Goal: Task Accomplishment & Management: Complete application form

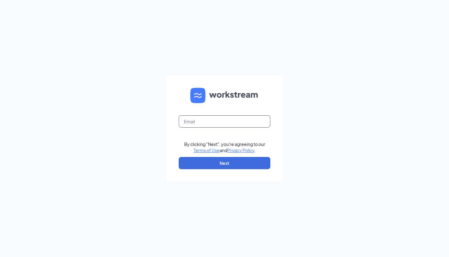
click at [185, 123] on input "text" at bounding box center [225, 121] width 92 height 12
type input "Burlington.mall@cfafranchisee.com"
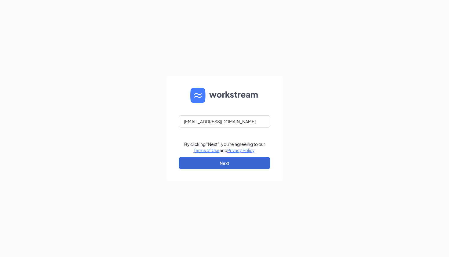
click at [190, 157] on button "Next" at bounding box center [225, 163] width 92 height 12
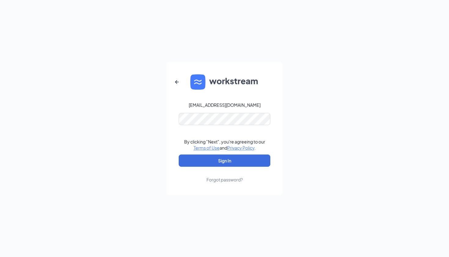
click at [177, 81] on icon "ArrowLeftNew" at bounding box center [176, 81] width 7 height 7
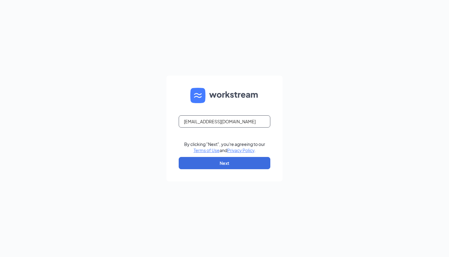
click at [214, 123] on input "Burlington.mall@cfafranchisee.com" at bounding box center [225, 121] width 92 height 12
type input "Daniel.mitchell@cfafranchisee.com"
click at [224, 160] on button "Next" at bounding box center [225, 163] width 92 height 12
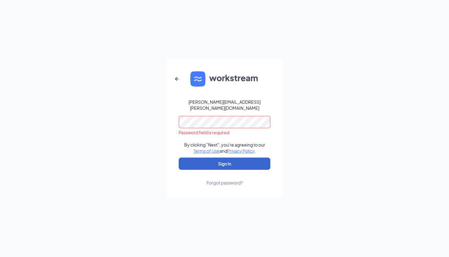
click at [200, 157] on button "Sign In" at bounding box center [225, 163] width 92 height 12
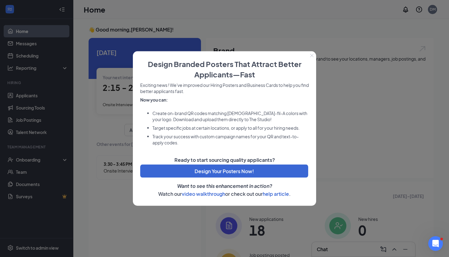
click at [345, 150] on div at bounding box center [224, 128] width 449 height 257
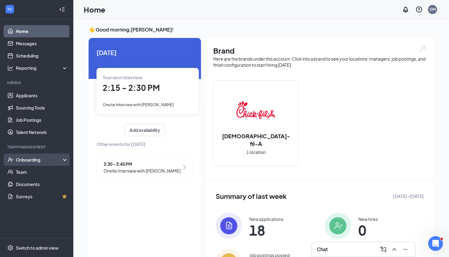
click at [27, 160] on div "Onboarding" at bounding box center [39, 159] width 47 height 6
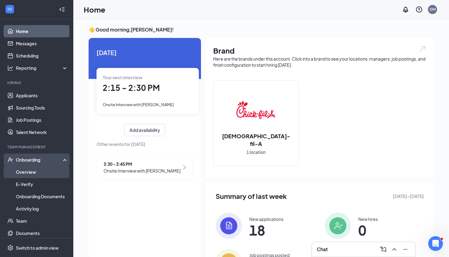
click at [32, 172] on link "Overview" at bounding box center [42, 172] width 52 height 12
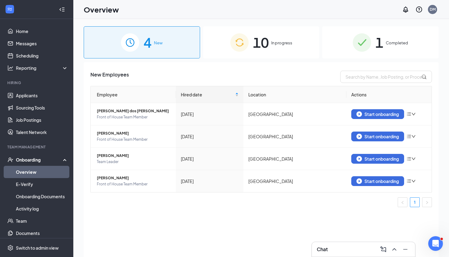
click at [223, 51] on div "10 In progress" at bounding box center [261, 42] width 116 height 32
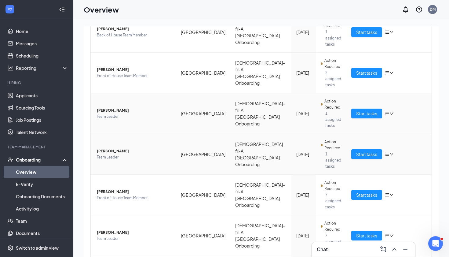
scroll to position [219, 0]
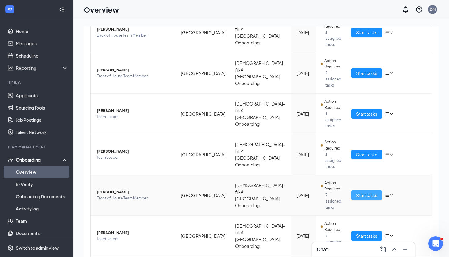
click at [368, 191] on span "Start tasks" at bounding box center [366, 194] width 21 height 7
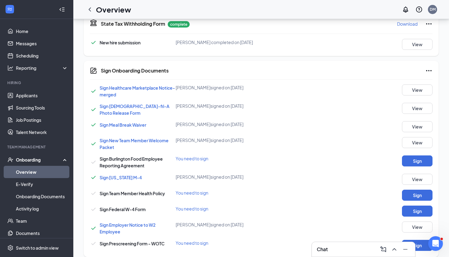
scroll to position [325, 0]
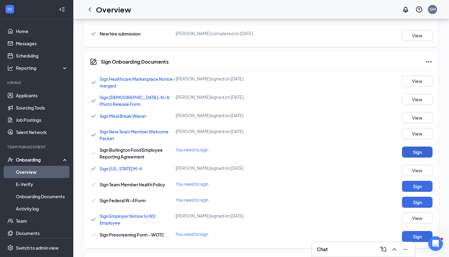
click at [413, 151] on button "Sign" at bounding box center [417, 151] width 31 height 11
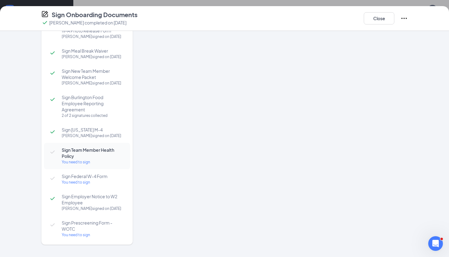
scroll to position [55, 0]
click at [79, 165] on div "You need to sign" at bounding box center [93, 162] width 62 height 6
click at [70, 165] on div "You need to sign" at bounding box center [93, 162] width 62 height 6
click at [401, 18] on icon "Ellipses" at bounding box center [403, 18] width 7 height 7
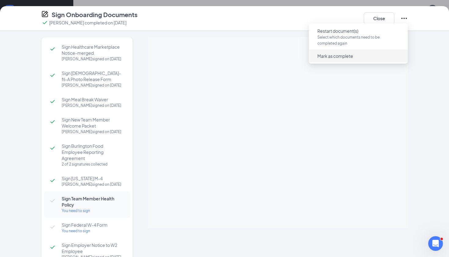
scroll to position [0, 0]
click at [405, 17] on icon "Ellipses" at bounding box center [403, 18] width 7 height 7
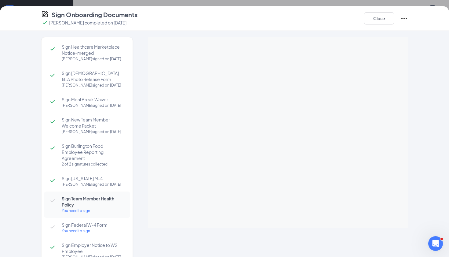
click at [405, 17] on icon "Ellipses" at bounding box center [403, 18] width 7 height 7
click at [405, 18] on icon "Ellipses" at bounding box center [403, 18] width 7 height 7
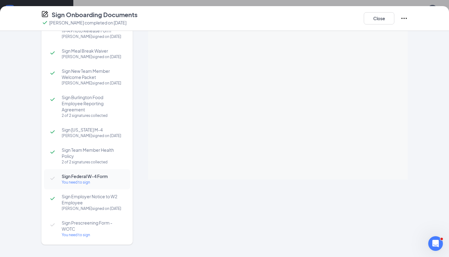
scroll to position [85, 0]
click at [76, 234] on div "You need to sign" at bounding box center [93, 234] width 62 height 6
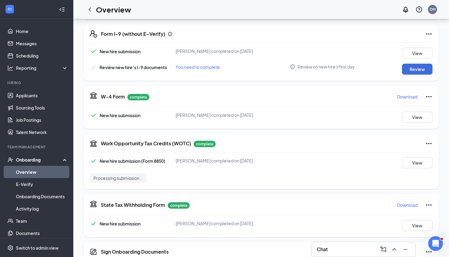
scroll to position [135, 0]
click at [413, 71] on button "Review" at bounding box center [417, 69] width 31 height 11
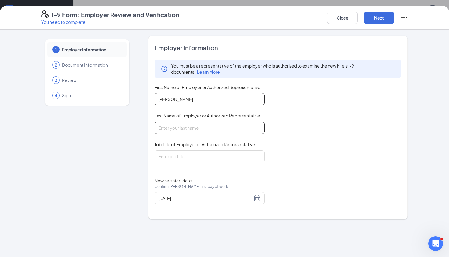
type input "[PERSON_NAME]"
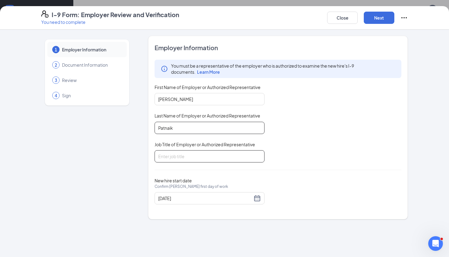
type input "Patnaik"
type input "Director of Operations"
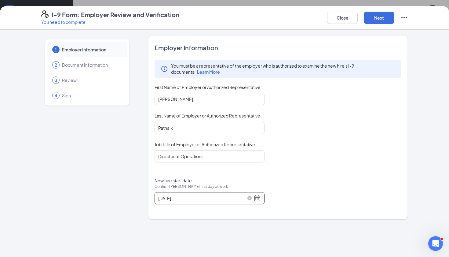
click at [257, 199] on div "[DATE]" at bounding box center [209, 197] width 103 height 7
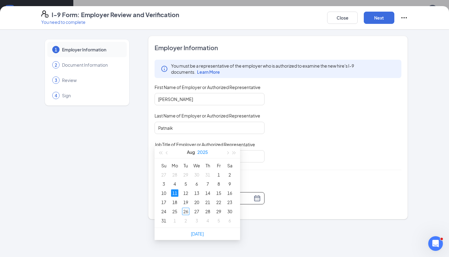
scroll to position [197, 0]
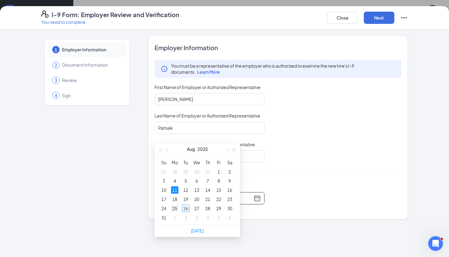
type input "[DATE]"
click at [174, 208] on div "25" at bounding box center [174, 207] width 7 height 7
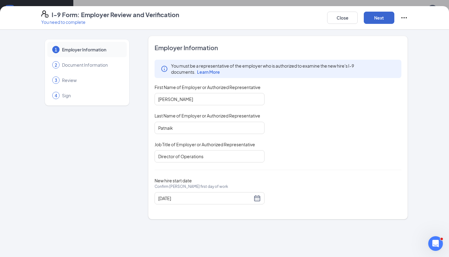
click at [382, 16] on button "Next" at bounding box center [379, 18] width 31 height 12
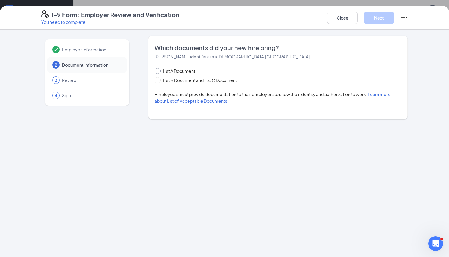
click at [157, 70] on input "List A Document" at bounding box center [157, 70] width 4 height 4
radio input "true"
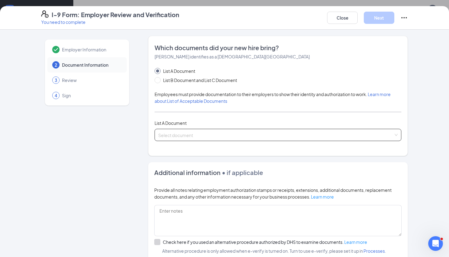
click at [172, 131] on input "search" at bounding box center [275, 133] width 235 height 9
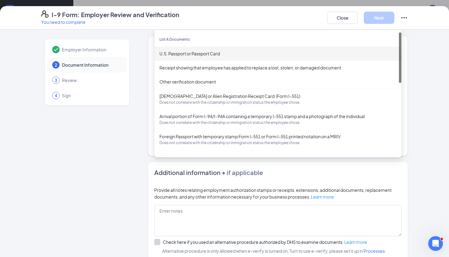
click at [194, 55] on div "U.S. Passport or Passport Card" at bounding box center [277, 53] width 237 height 7
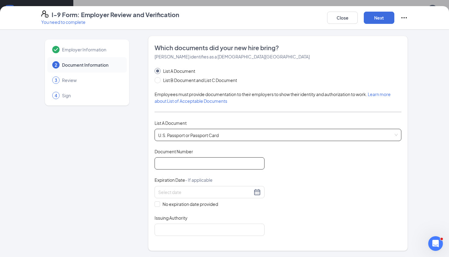
click at [162, 161] on input "Document Number" at bounding box center [210, 163] width 110 height 12
type input "a"
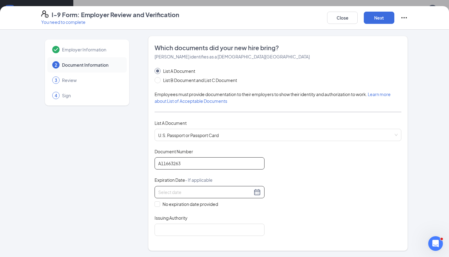
type input "A11663263"
click at [258, 193] on div at bounding box center [209, 191] width 103 height 7
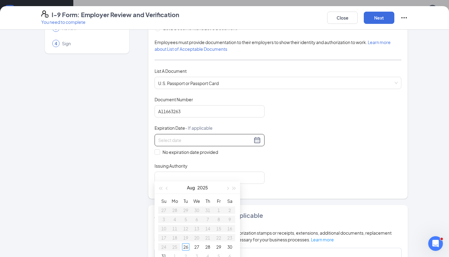
scroll to position [53, 0]
click at [228, 187] on span "button" at bounding box center [227, 188] width 3 height 3
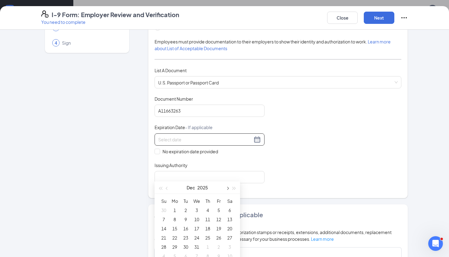
click at [228, 187] on span "button" at bounding box center [227, 188] width 3 height 3
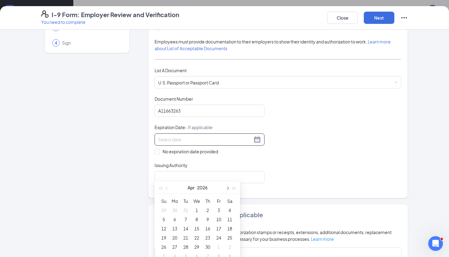
click at [228, 187] on span "button" at bounding box center [227, 188] width 3 height 3
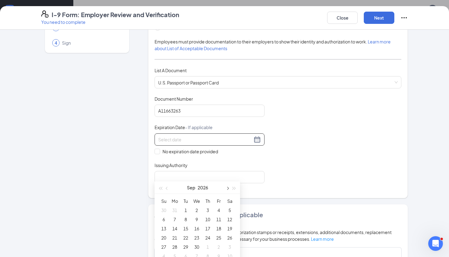
click at [228, 187] on span "button" at bounding box center [227, 188] width 3 height 3
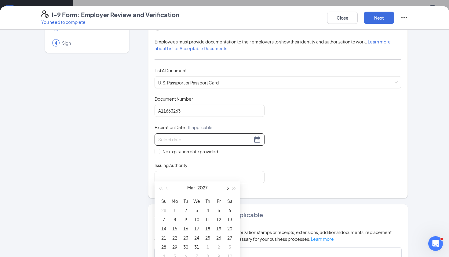
click at [228, 187] on span "button" at bounding box center [227, 188] width 3 height 3
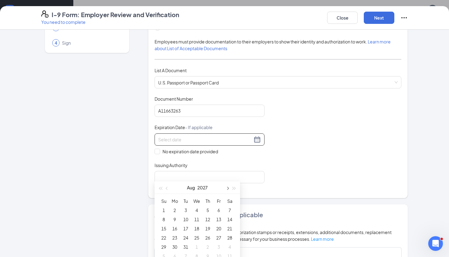
click at [228, 187] on span "button" at bounding box center [227, 188] width 3 height 3
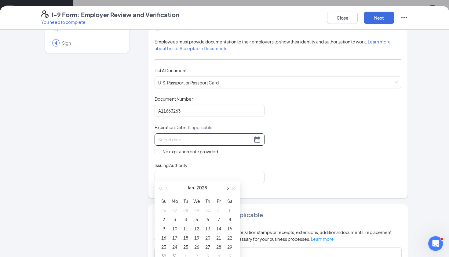
click at [228, 187] on span "button" at bounding box center [227, 188] width 3 height 3
type input "[DATE]"
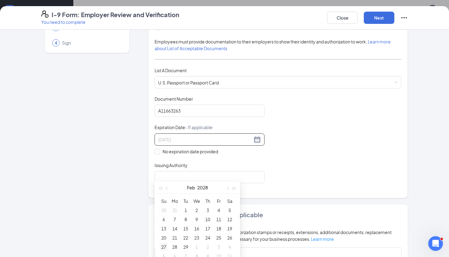
click at [167, 246] on td "27" at bounding box center [163, 246] width 11 height 9
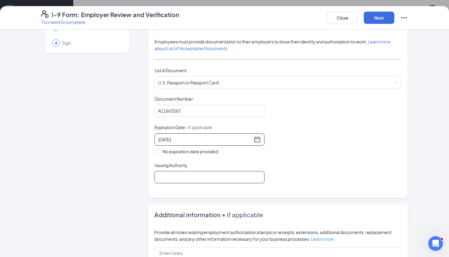
click at [184, 179] on input "Issuing Authority" at bounding box center [210, 177] width 110 height 12
type input "u"
type input "United States Department of State"
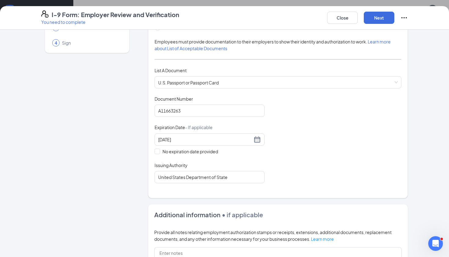
click at [274, 150] on div "Document Title U.S. Passport or Passport Card Document Number [PASSPORT] Expira…" at bounding box center [278, 139] width 247 height 87
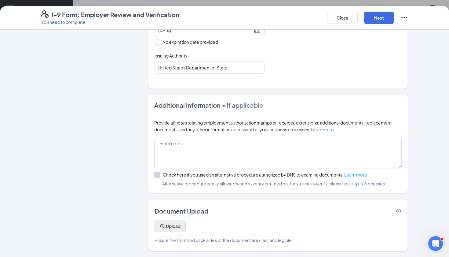
scroll to position [162, 0]
click at [173, 224] on button "Upload" at bounding box center [170, 226] width 31 height 12
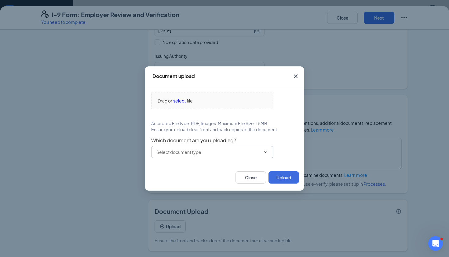
click at [234, 149] on input "text" at bounding box center [208, 151] width 104 height 7
click at [212, 165] on div "U.S. Passport or Passport Card" at bounding box center [186, 166] width 60 height 7
type input "U.S. Passport or Passport Card"
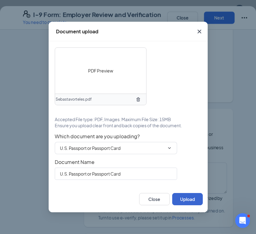
click at [192, 199] on button "Upload" at bounding box center [187, 199] width 31 height 12
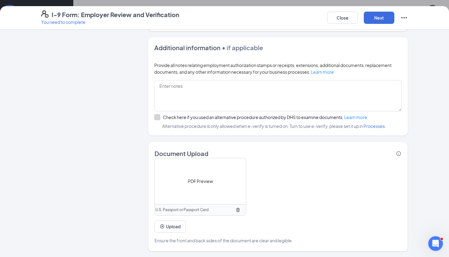
scroll to position [258, 0]
click at [379, 21] on button "Next" at bounding box center [379, 18] width 31 height 12
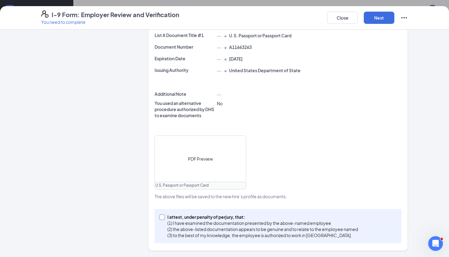
click at [164, 132] on div "Employer Information Edit Full Name of Employer or Authorized Representative (e…" at bounding box center [278, 88] width 247 height 310
click at [163, 216] on input "I attest, under penalty of [PERSON_NAME], that: (1) I have examined the documen…" at bounding box center [161, 217] width 4 height 4
checkbox input "true"
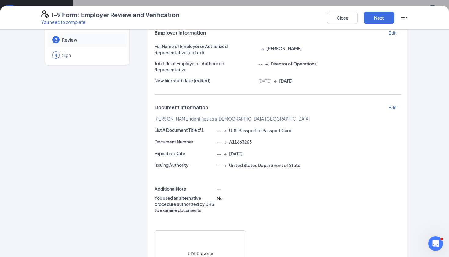
scroll to position [34, 0]
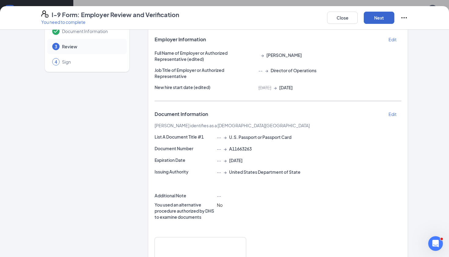
click at [377, 17] on button "Next" at bounding box center [379, 18] width 31 height 12
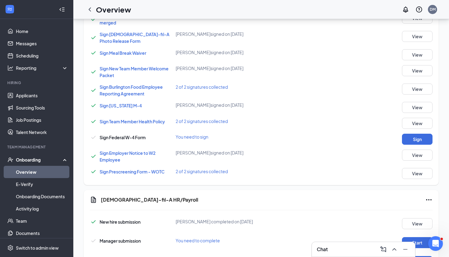
scroll to position [391, 0]
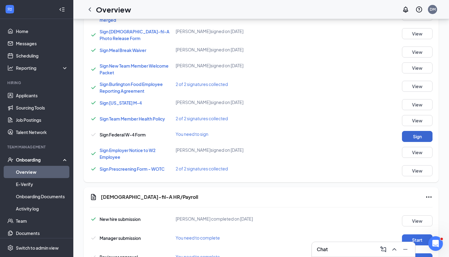
click at [417, 134] on button "Sign" at bounding box center [417, 136] width 31 height 11
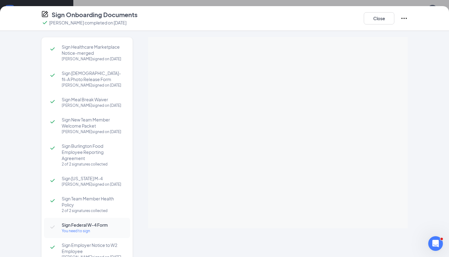
scroll to position [357, 0]
click at [409, 16] on div "Sign Onboarding Documents [PERSON_NAME] completed on [DATE] Close" at bounding box center [224, 18] width 391 height 16
click at [402, 18] on icon "Ellipses" at bounding box center [403, 18] width 7 height 7
click at [337, 31] on span "Restart document(s)" at bounding box center [337, 31] width 41 height 6
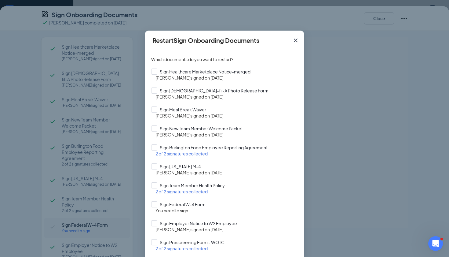
scroll to position [373, 0]
click at [155, 206] on div at bounding box center [154, 204] width 6 height 6
click at [155, 206] on input "Sign Federal W-4 Form" at bounding box center [224, 204] width 147 height 6
checkbox input "true"
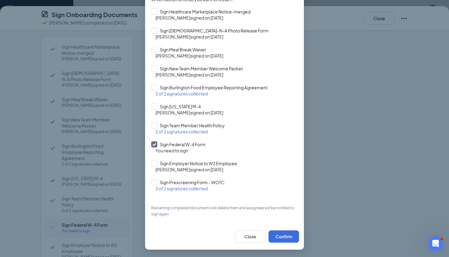
scroll to position [60, 0]
click at [289, 236] on button "Confirm" at bounding box center [283, 236] width 31 height 12
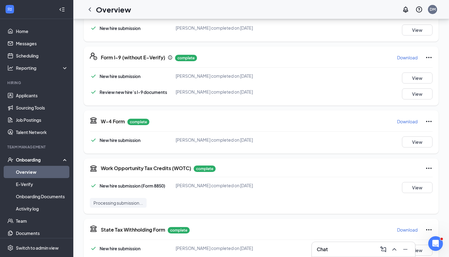
scroll to position [110, 0]
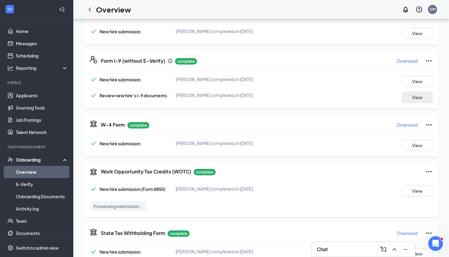
click at [415, 99] on button "View" at bounding box center [417, 97] width 31 height 11
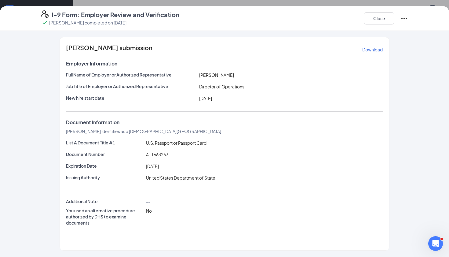
scroll to position [126, 0]
click at [377, 20] on button "Close" at bounding box center [379, 18] width 31 height 12
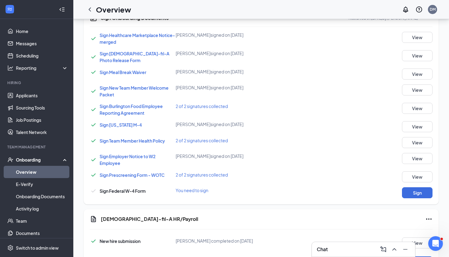
scroll to position [372, 0]
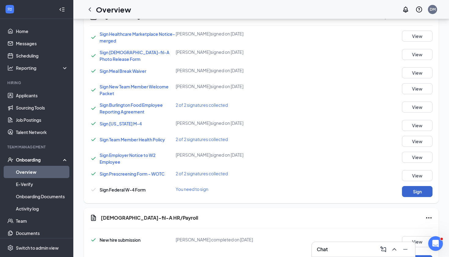
click at [428, 187] on button "Sign" at bounding box center [417, 191] width 31 height 11
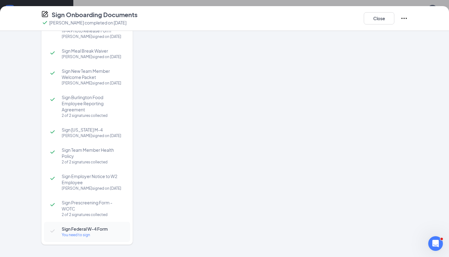
scroll to position [365, 0]
click at [83, 201] on span "Sign Prescreening Form - WOTC" at bounding box center [93, 205] width 62 height 12
click at [83, 202] on span "Sign Prescreening Form - WOTC" at bounding box center [93, 205] width 62 height 12
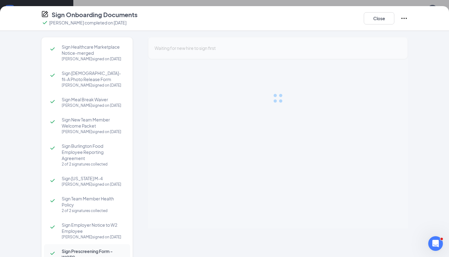
scroll to position [413, 0]
click at [280, 92] on div at bounding box center [278, 98] width 260 height 122
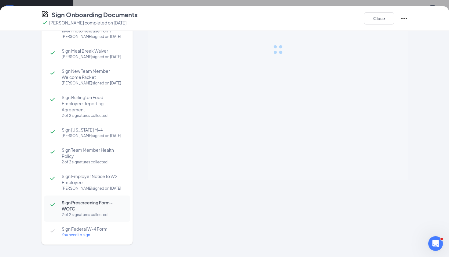
scroll to position [85, 0]
click at [90, 133] on div "[PERSON_NAME] signed on [DATE]" at bounding box center [93, 136] width 62 height 6
click at [71, 126] on span "Sign [US_STATE] M-4" at bounding box center [93, 129] width 62 height 6
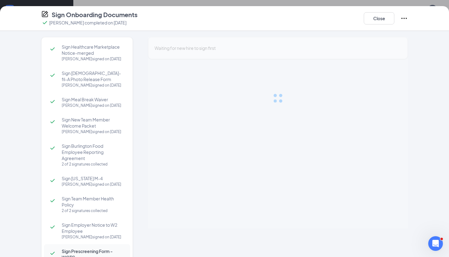
scroll to position [0, 0]
click at [386, 17] on button "Close" at bounding box center [379, 18] width 31 height 12
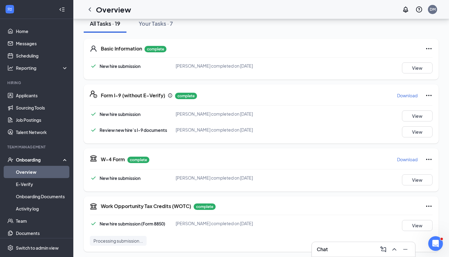
scroll to position [75, 0]
click at [411, 117] on button "View" at bounding box center [417, 116] width 31 height 11
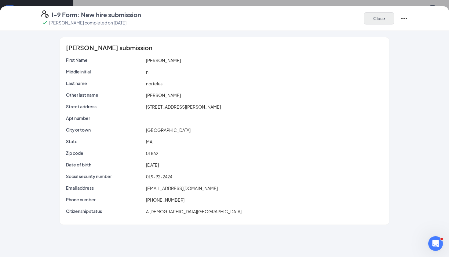
click at [386, 20] on button "Close" at bounding box center [379, 18] width 31 height 12
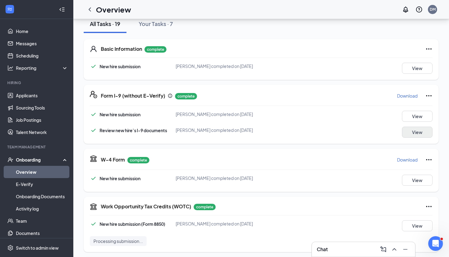
scroll to position [108, 0]
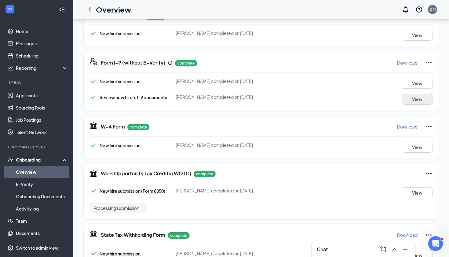
click at [416, 98] on button "View" at bounding box center [417, 98] width 31 height 11
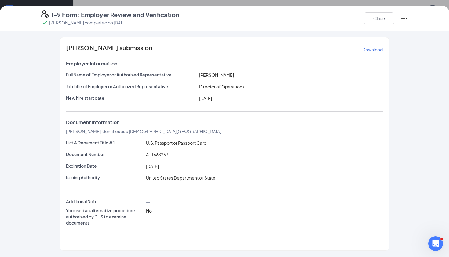
scroll to position [65, 0]
click at [373, 50] on p "Download" at bounding box center [372, 49] width 20 height 6
click at [380, 21] on button "Close" at bounding box center [379, 18] width 31 height 12
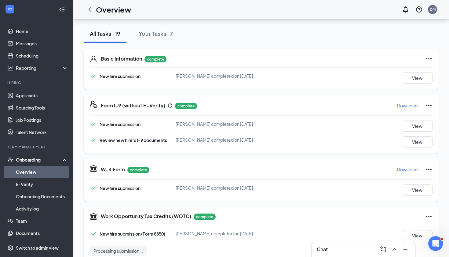
scroll to position [108, 0]
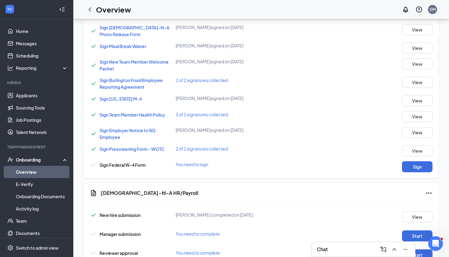
scroll to position [398, 0]
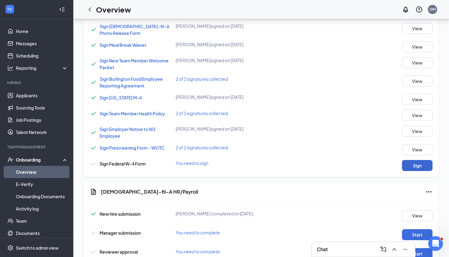
click at [421, 161] on button "Sign" at bounding box center [417, 165] width 31 height 11
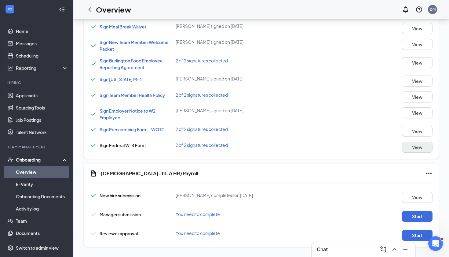
scroll to position [419, 0]
click at [410, 216] on button "Start" at bounding box center [417, 216] width 31 height 11
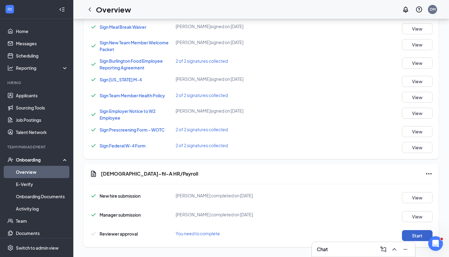
click at [412, 231] on button "Start" at bounding box center [417, 235] width 31 height 11
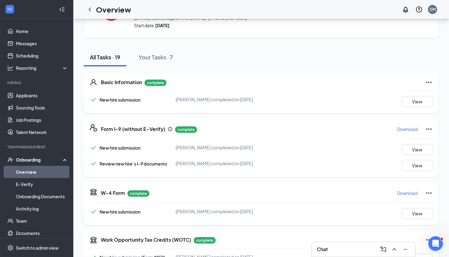
scroll to position [0, 0]
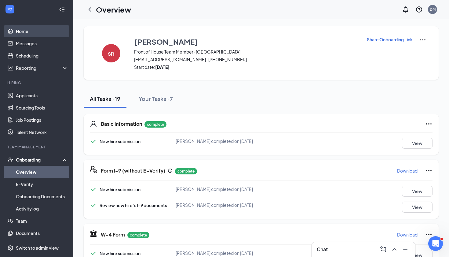
click at [29, 31] on link "Home" at bounding box center [42, 31] width 52 height 12
